Goal: Navigation & Orientation: Find specific page/section

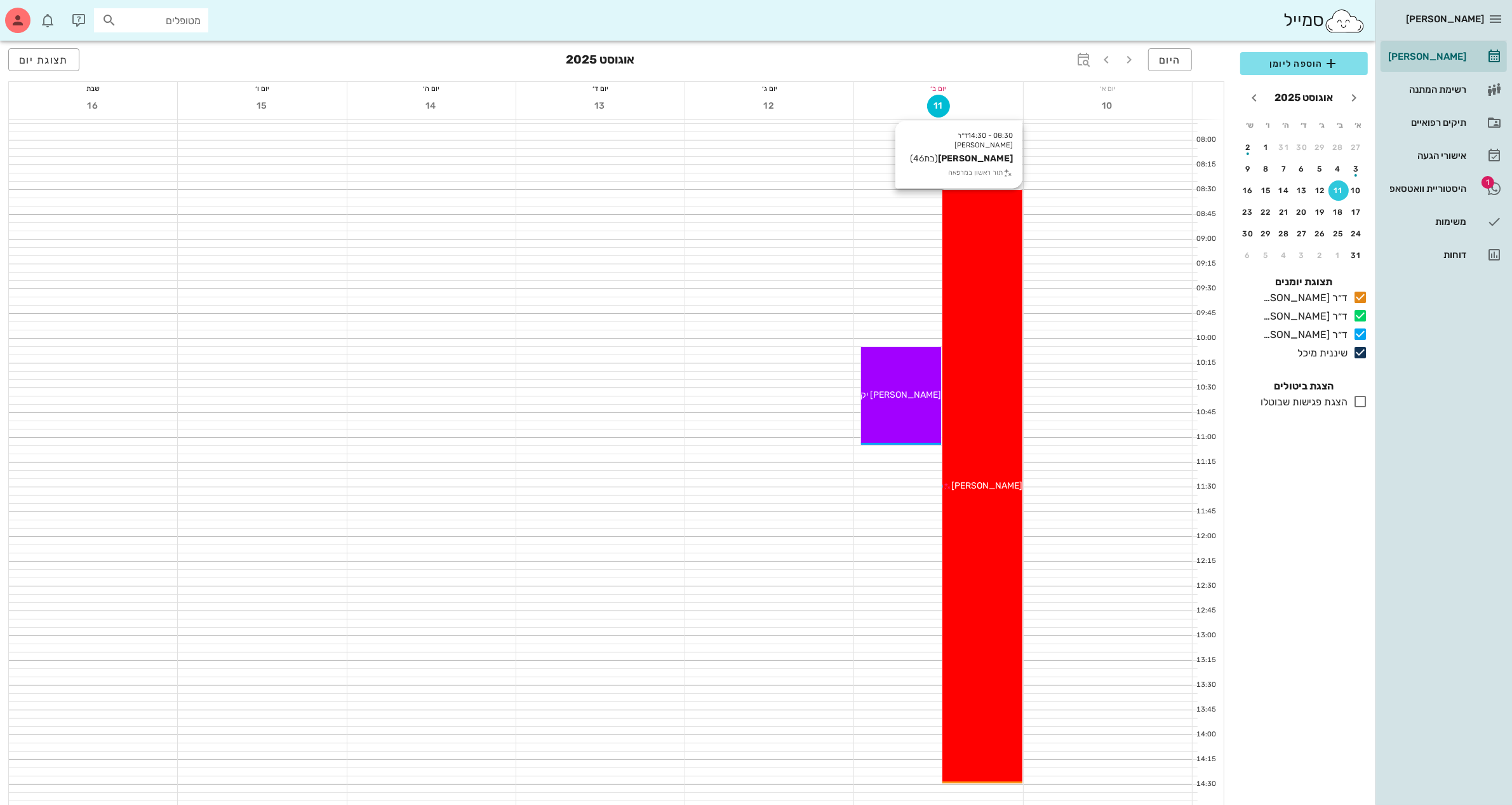
scroll to position [159, 0]
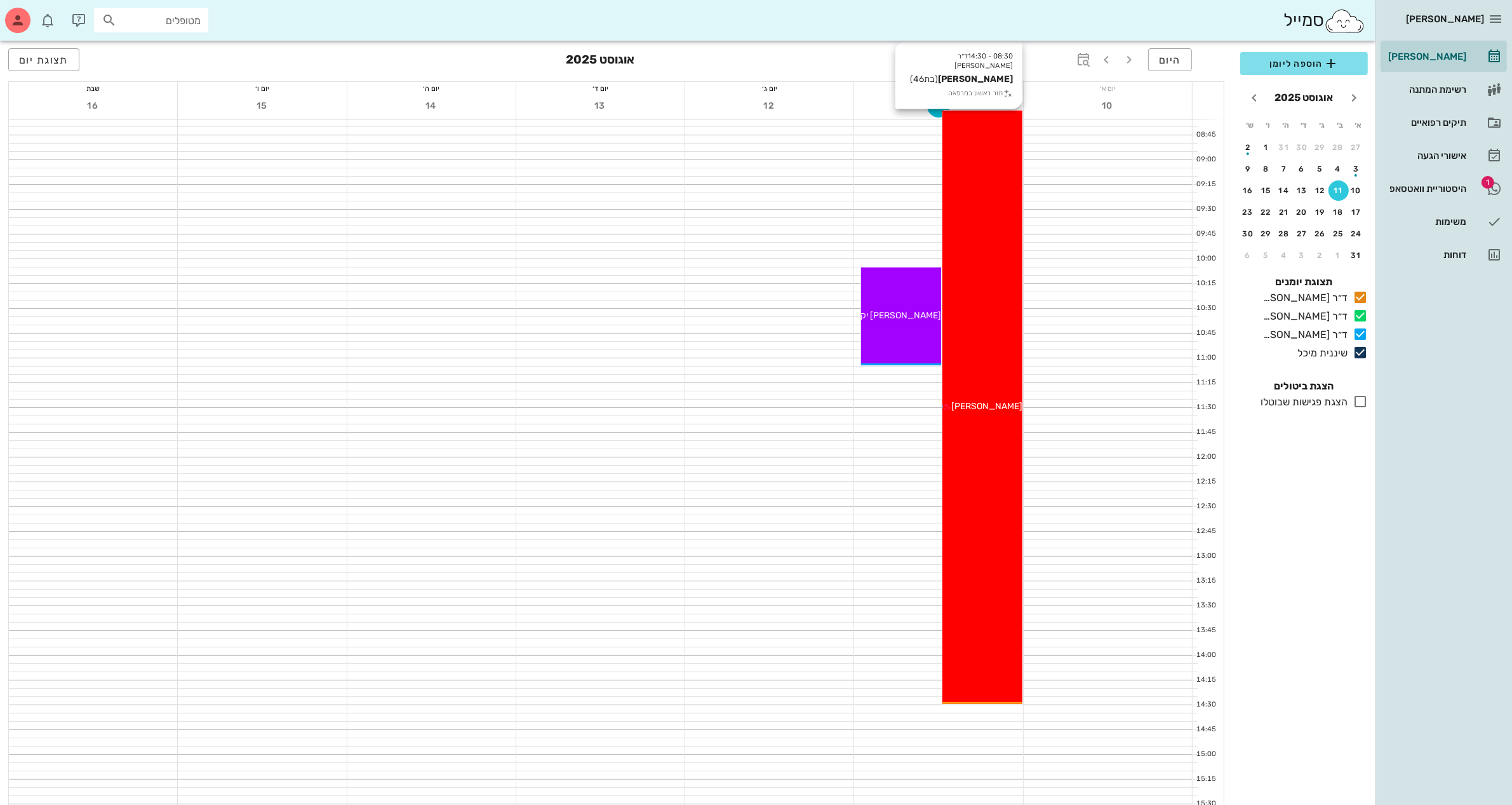
drag, startPoint x: 980, startPoint y: 696, endPoint x: 984, endPoint y: 684, distance: 12.6
click at [984, 684] on div "08:30 - 14:30 ד״ר ג׳[PERSON_NAME] [PERSON_NAME] (בת 46 ) תור ראשון במרפאה [PERS…" at bounding box center [982, 407] width 80 height 594
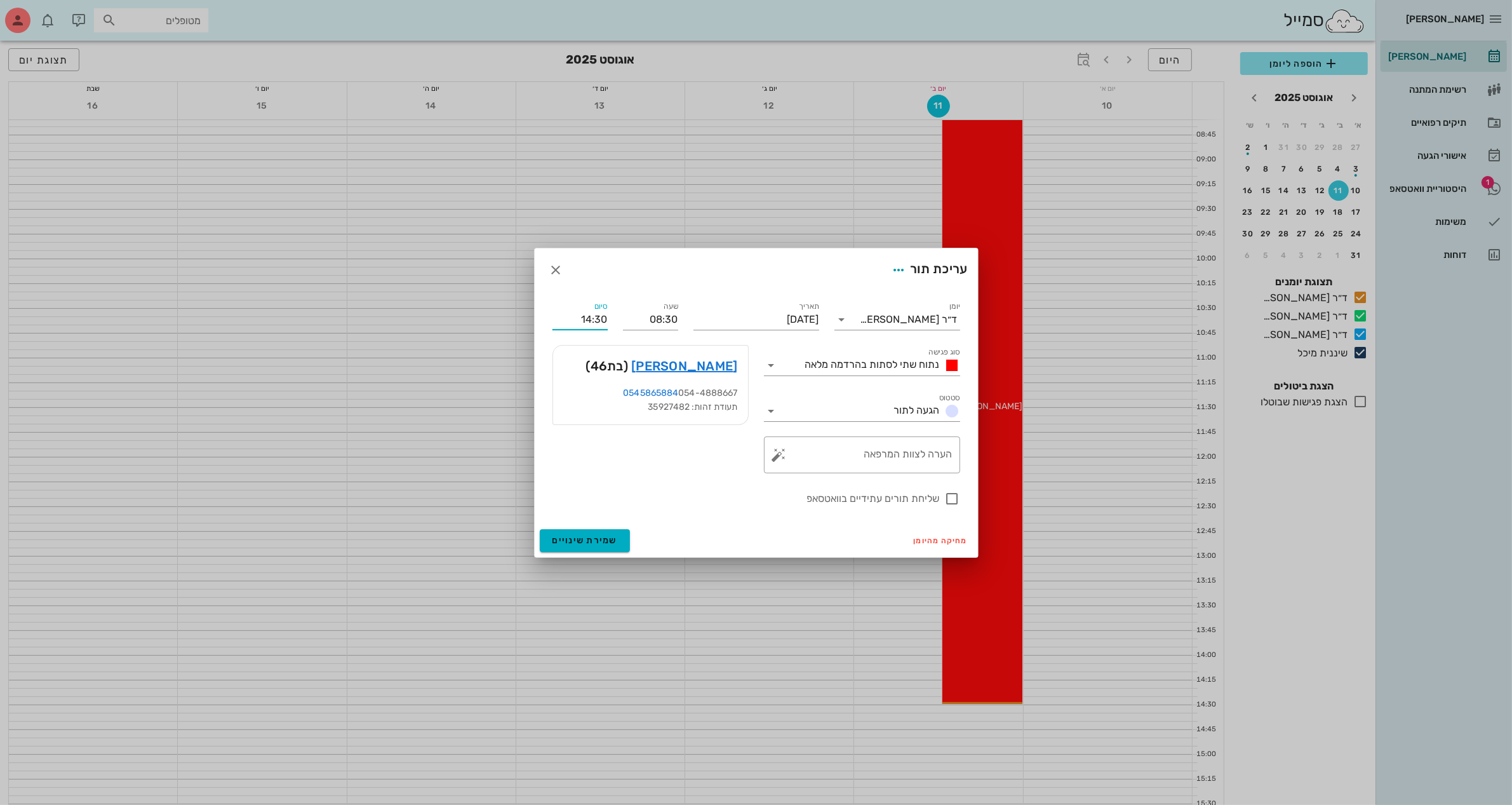
click at [594, 322] on input "14:30" at bounding box center [580, 319] width 55 height 20
click at [1426, 436] on div at bounding box center [756, 402] width 1512 height 805
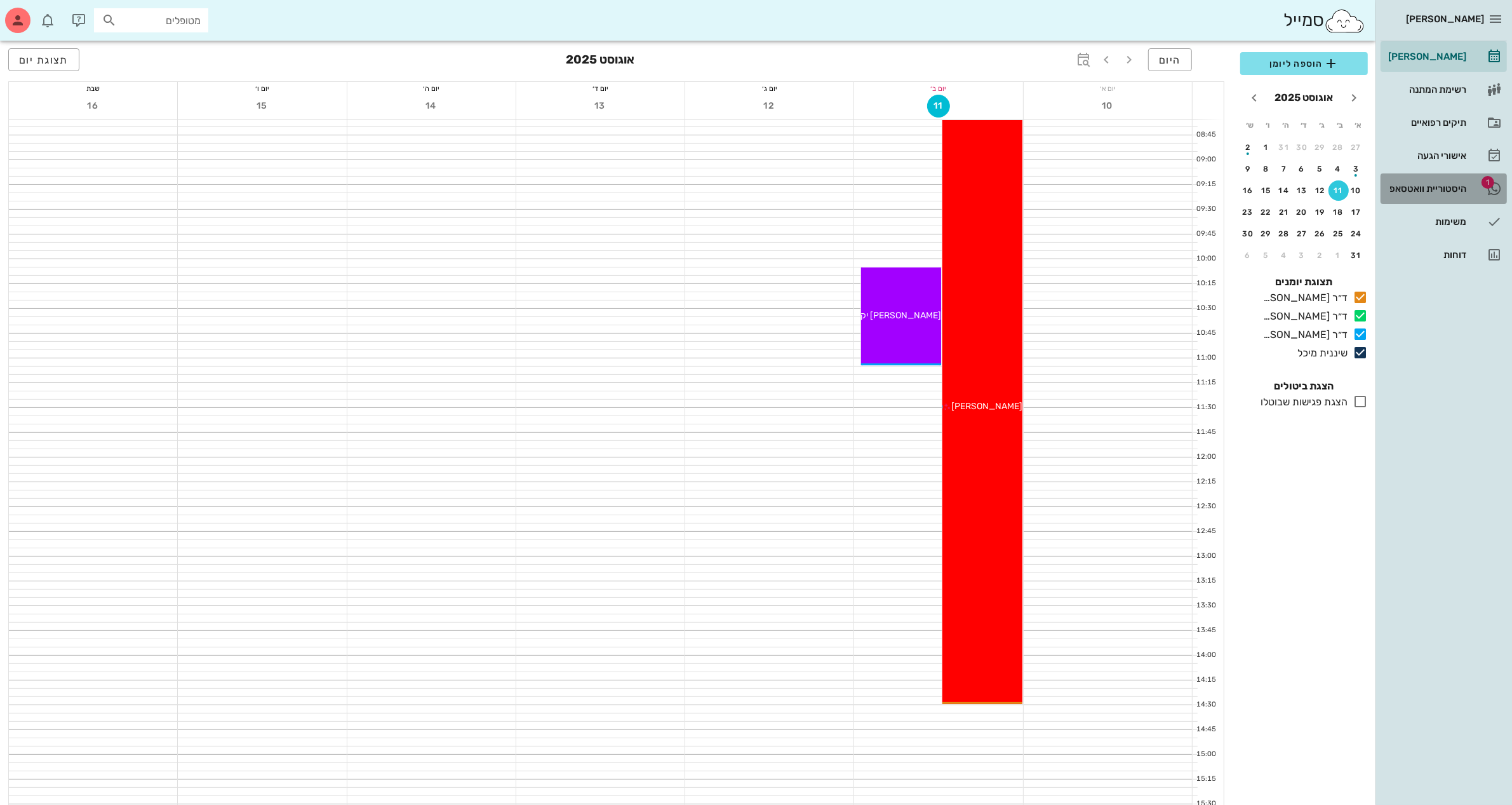
click at [1435, 188] on div "היסטוריית וואטסאפ" at bounding box center [1426, 188] width 80 height 10
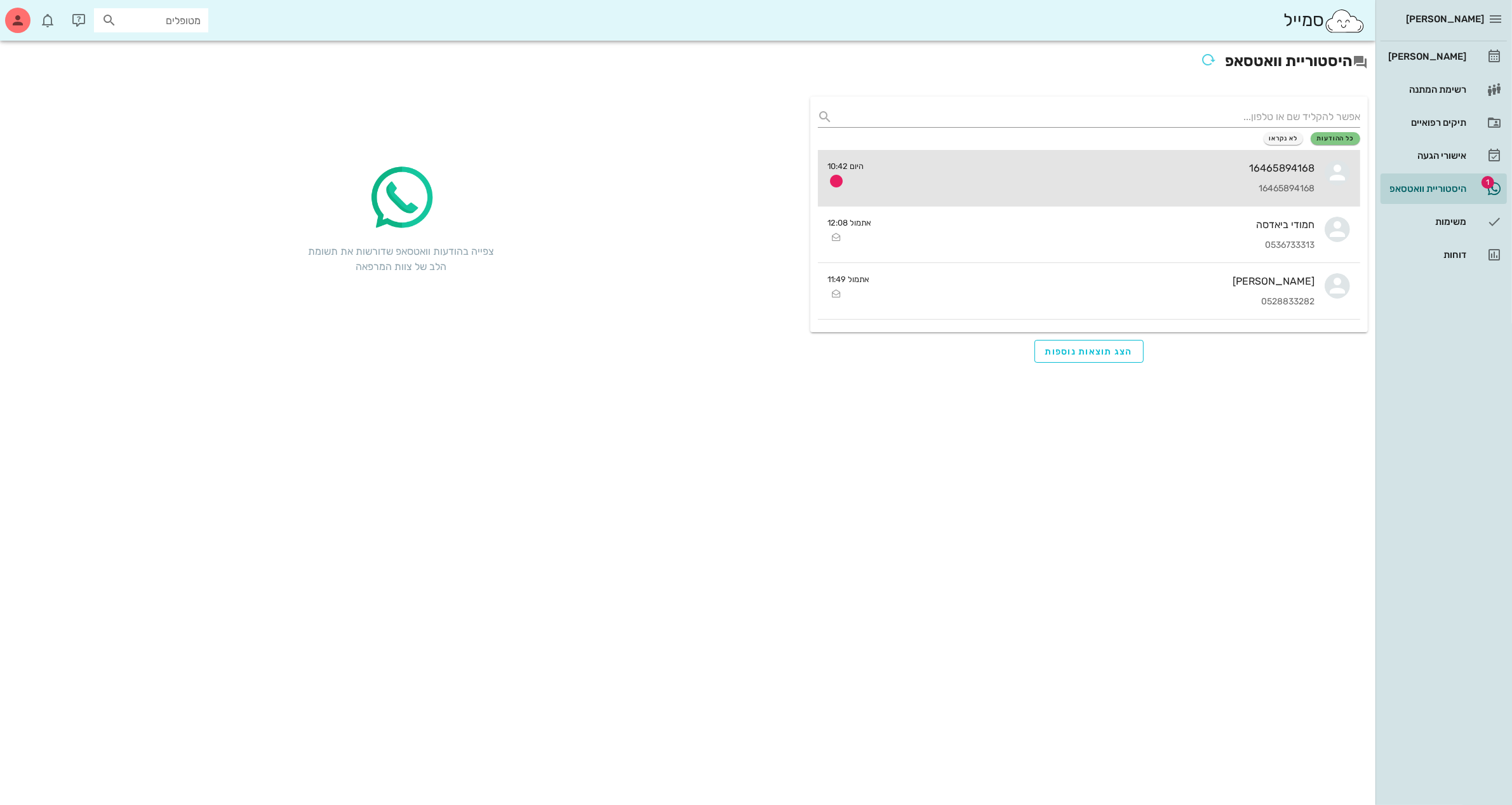
click at [1161, 164] on div "16465894168" at bounding box center [1094, 168] width 441 height 12
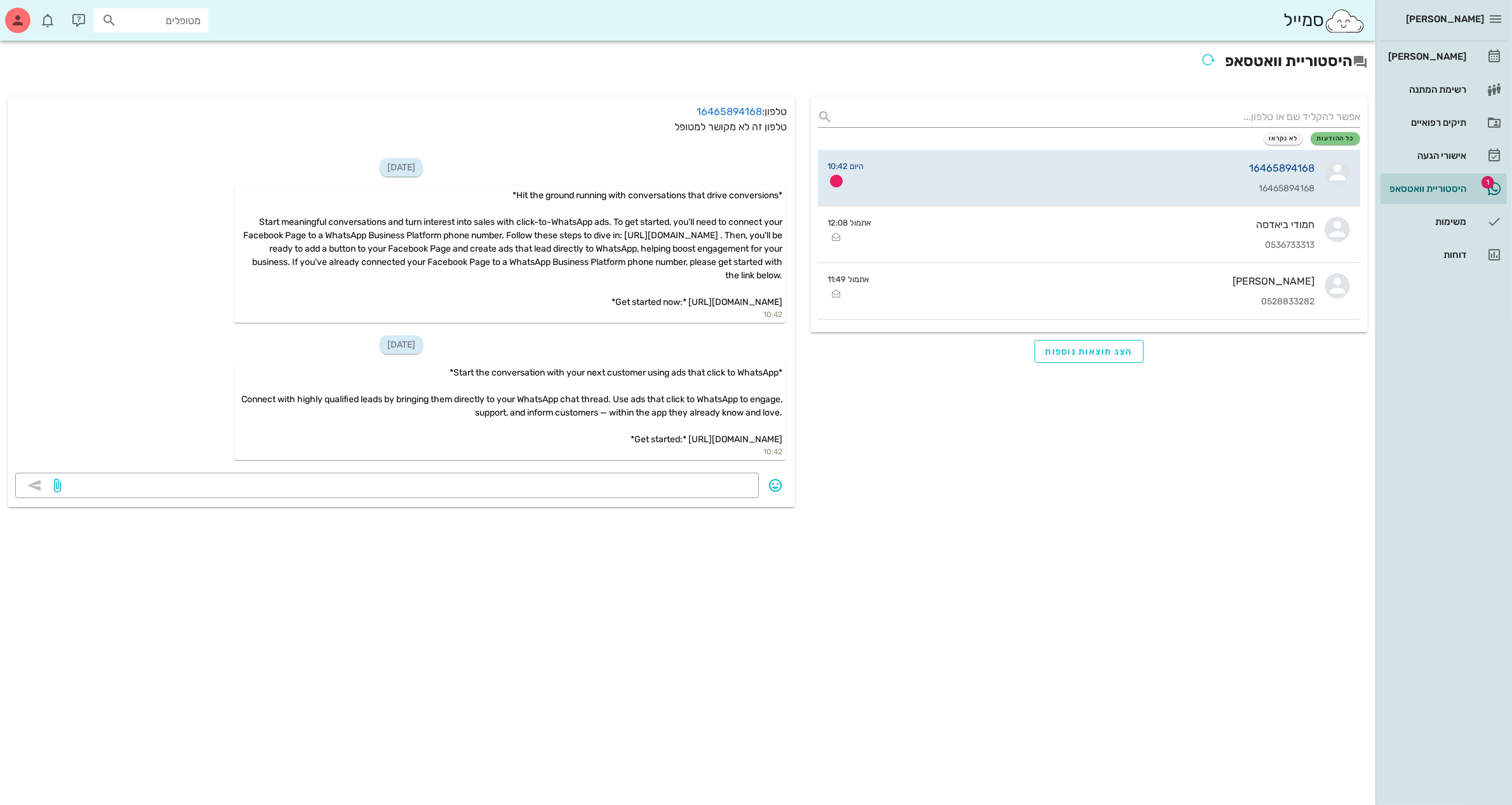
scroll to position [299, 0]
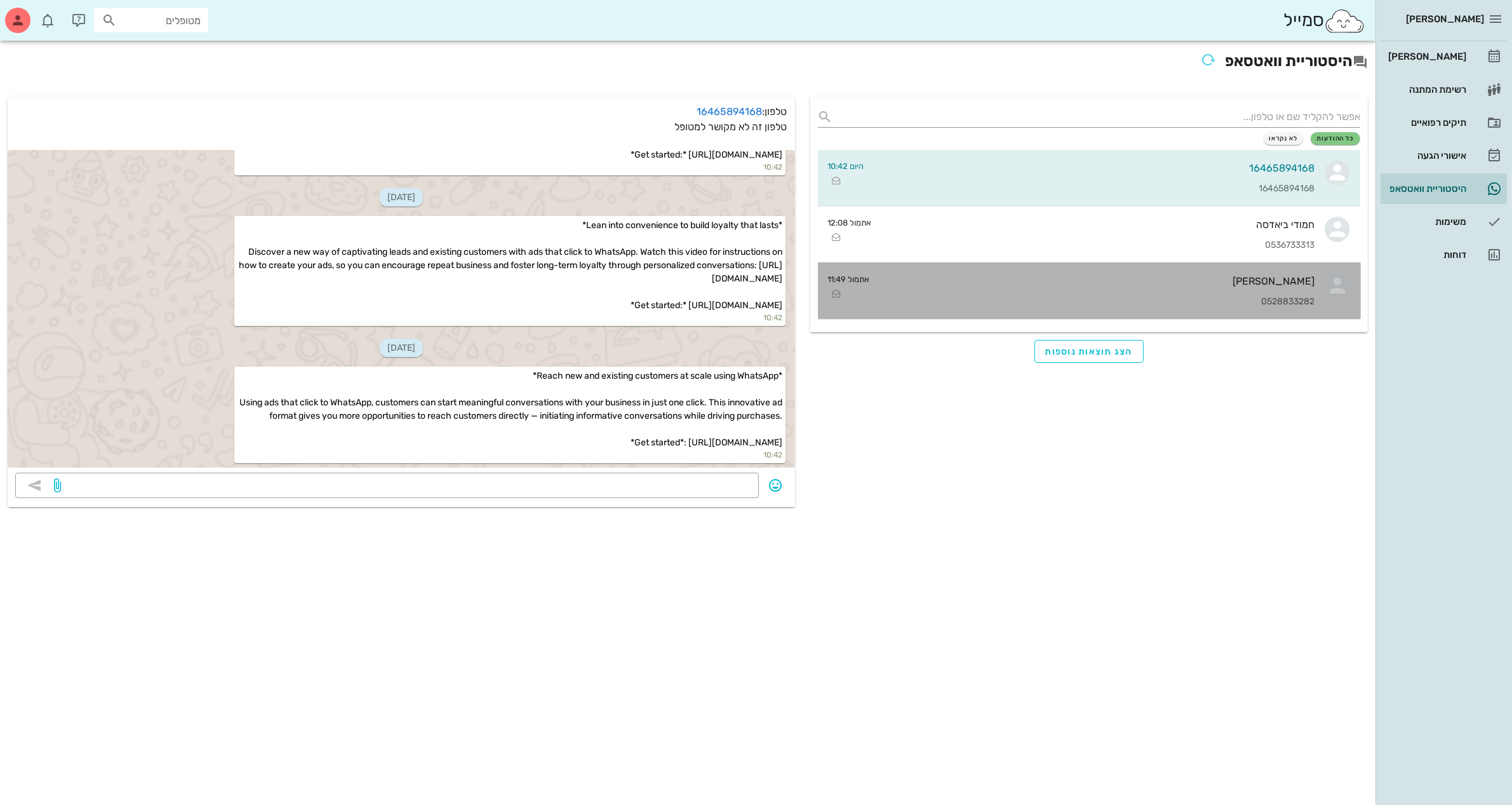
click at [1149, 289] on div "[PERSON_NAME] 0528833282" at bounding box center [1097, 290] width 435 height 56
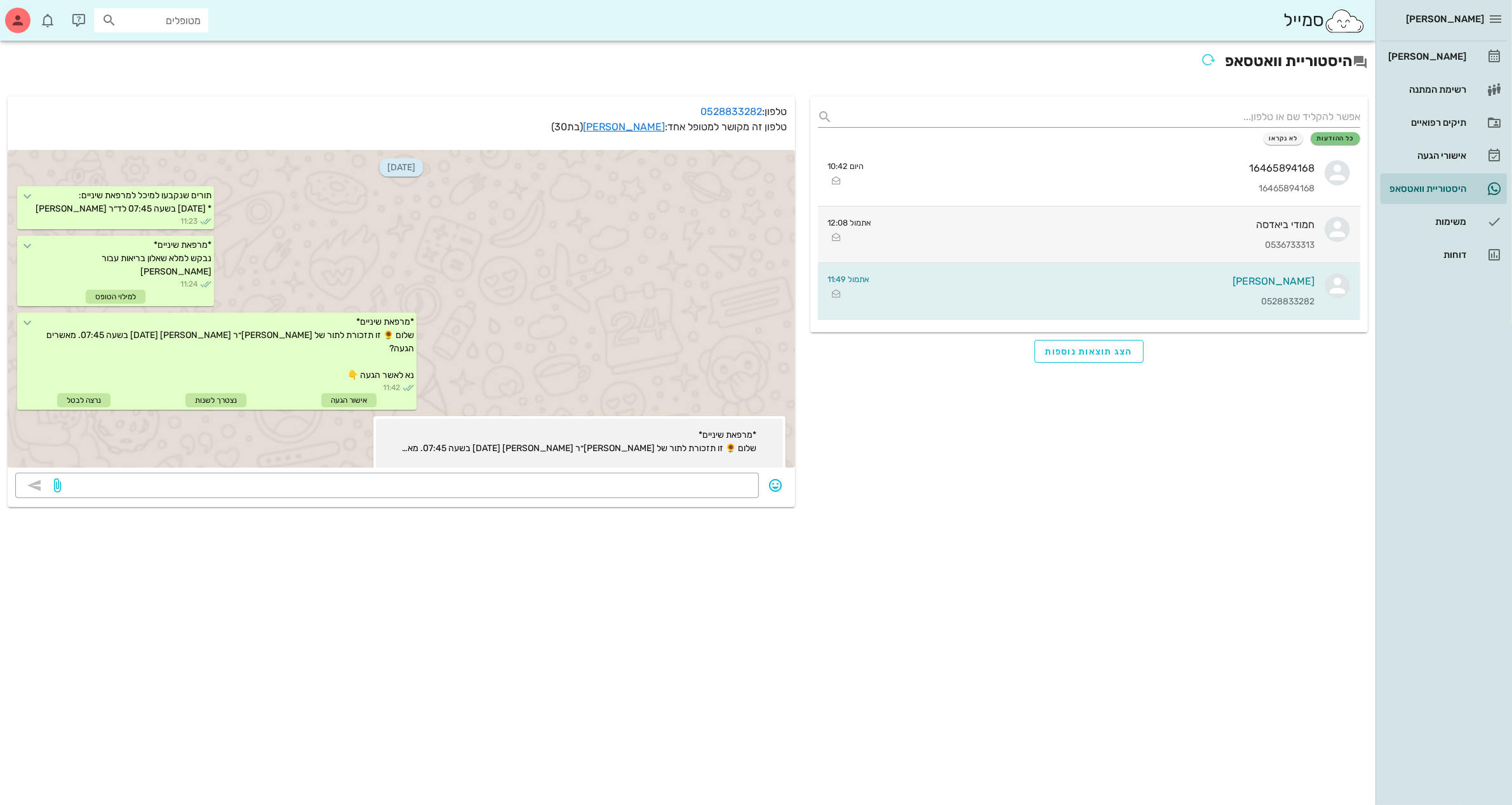
scroll to position [144, 0]
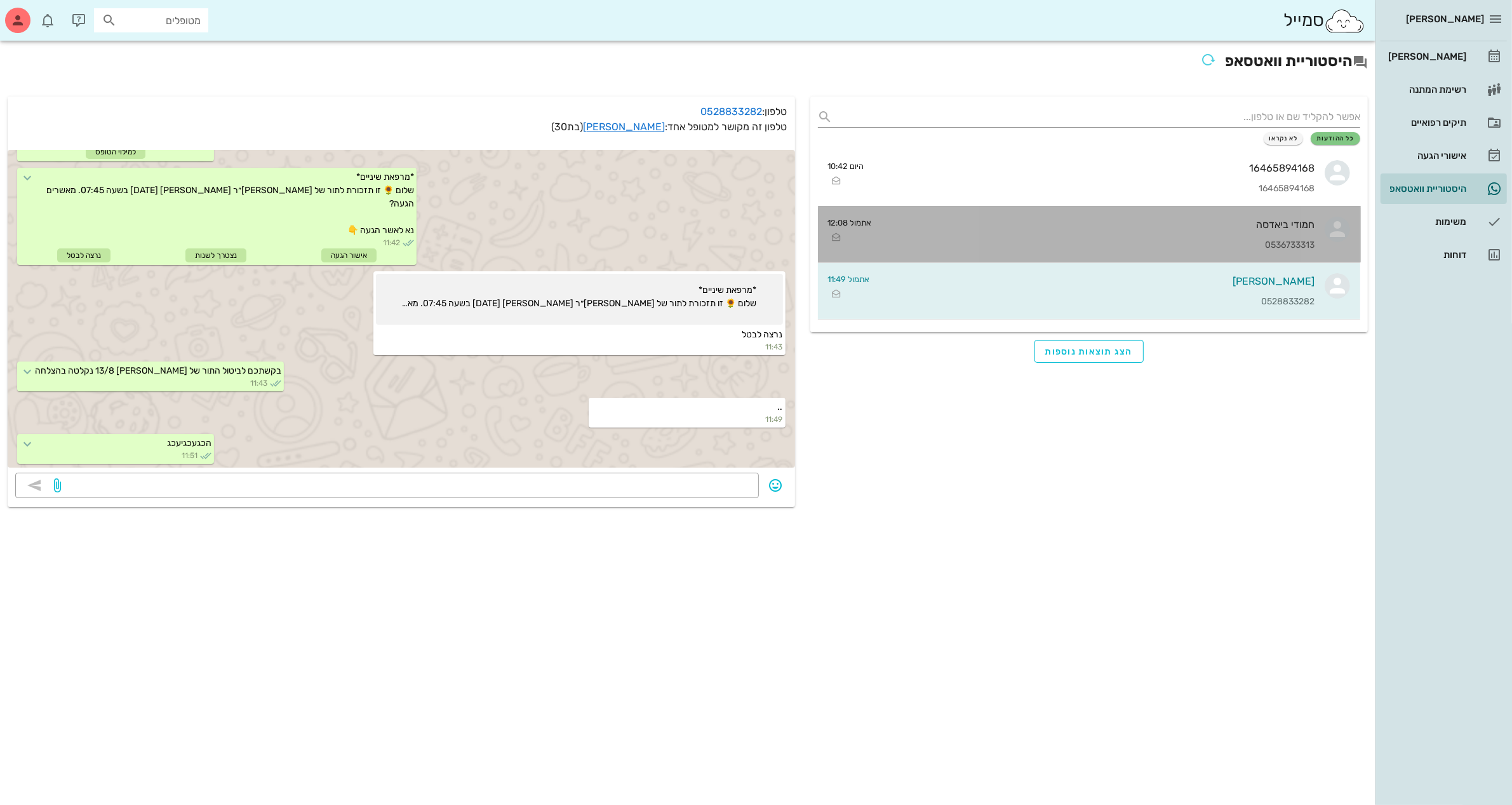
click at [1133, 234] on div "חמודי ביאדסה 0536733313" at bounding box center [1099, 234] width 433 height 56
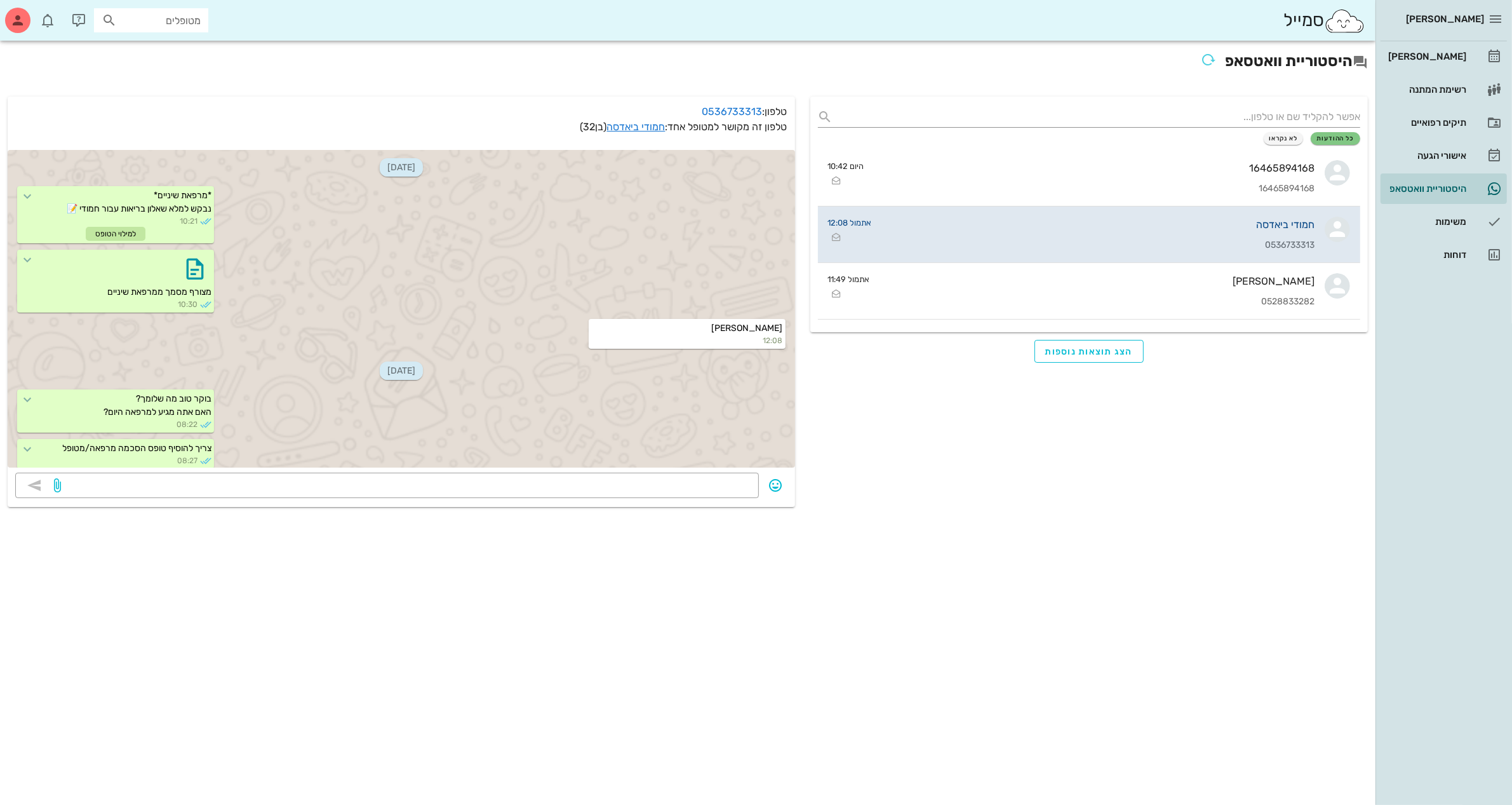
scroll to position [118, 0]
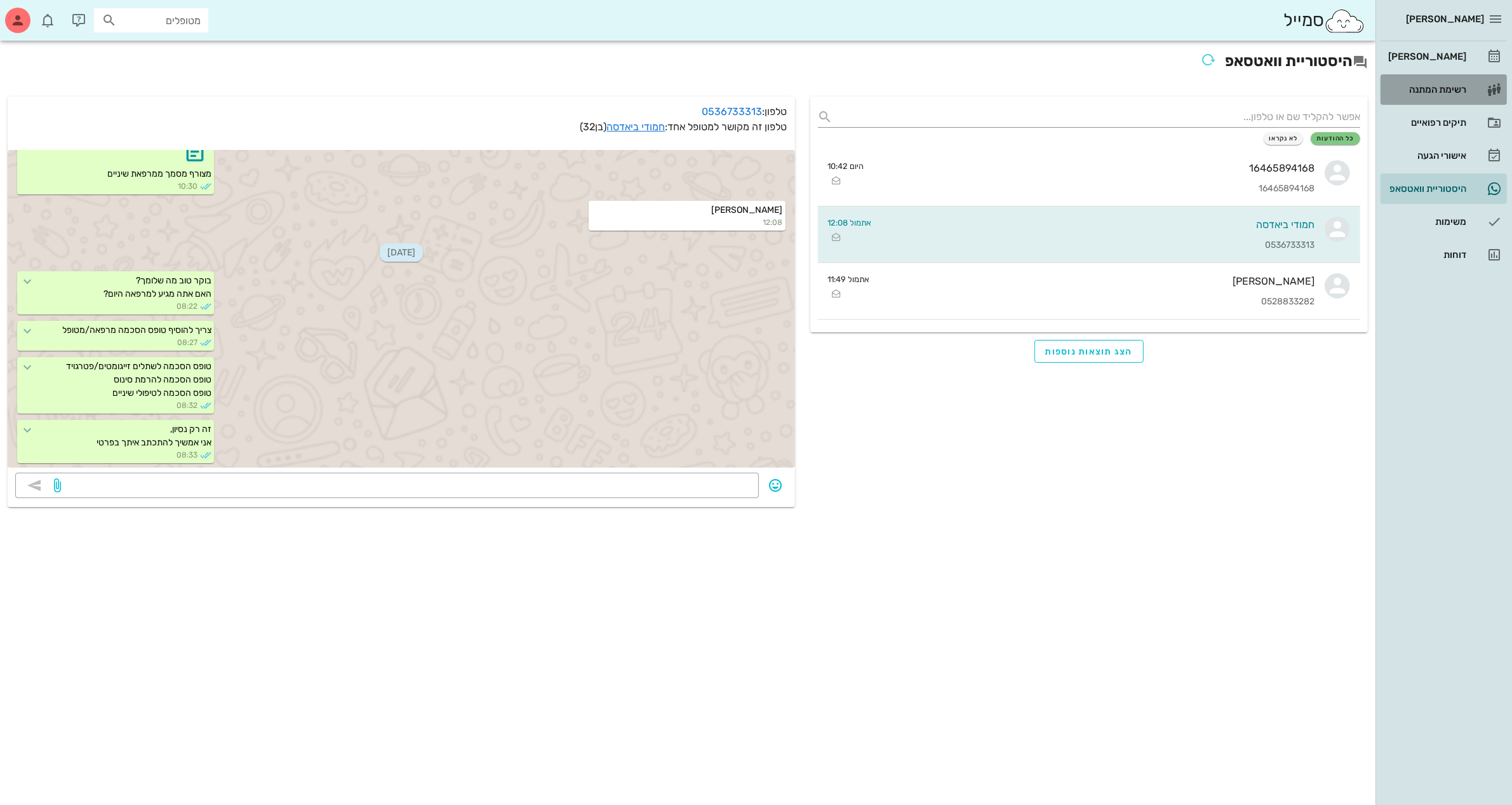
click at [1432, 89] on div "רשימת המתנה" at bounding box center [1426, 89] width 80 height 10
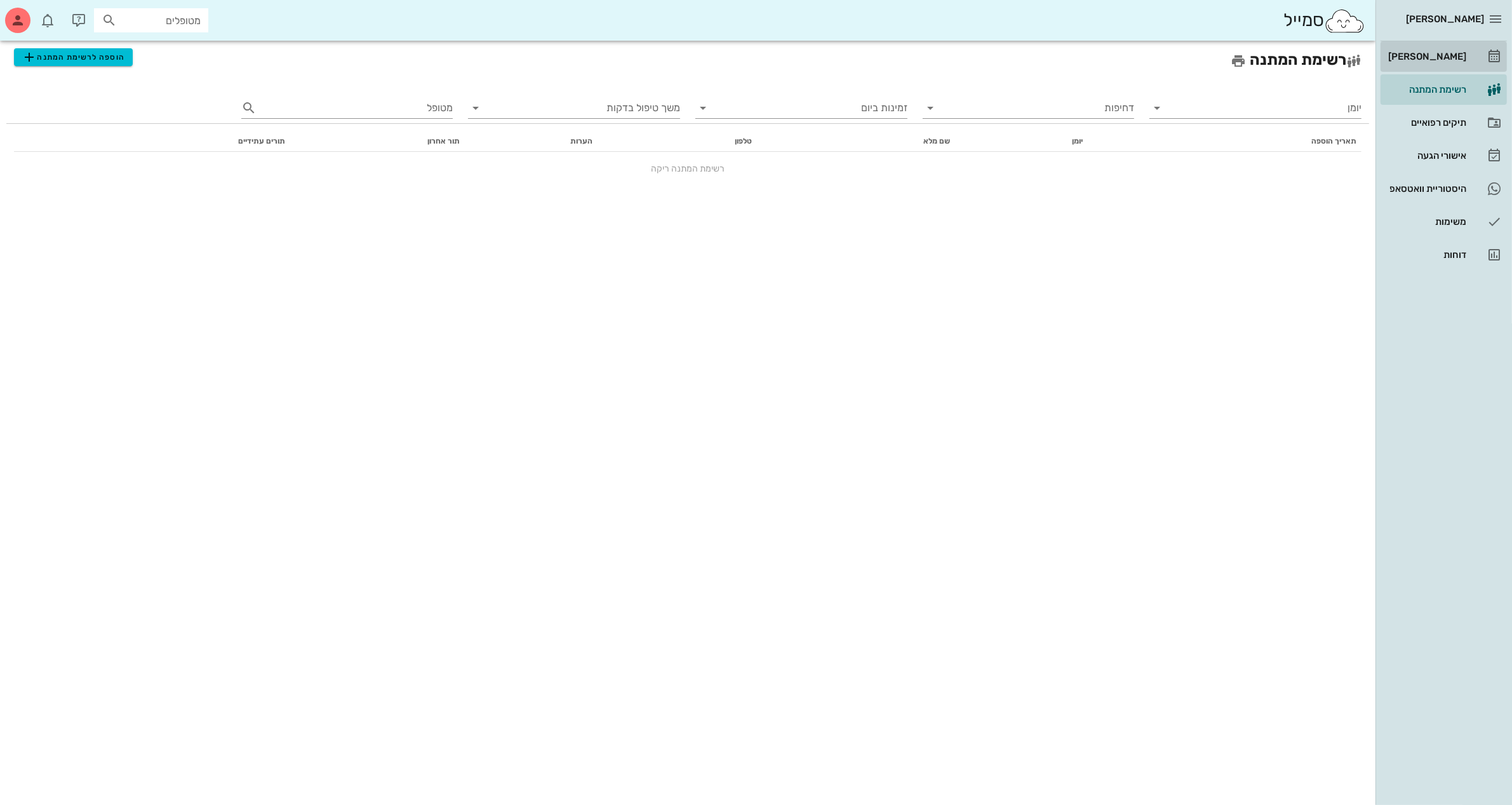
click at [1441, 57] on div "[PERSON_NAME]" at bounding box center [1426, 57] width 80 height 10
